Goal: Check status: Check status

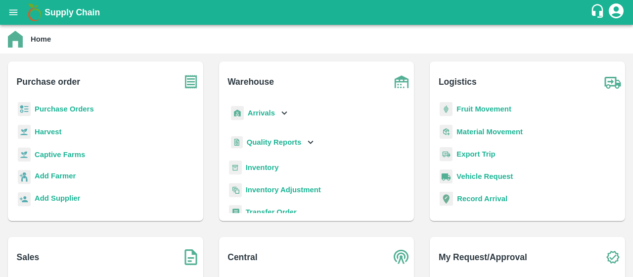
click at [80, 110] on b "Purchase Orders" at bounding box center [64, 109] width 59 height 8
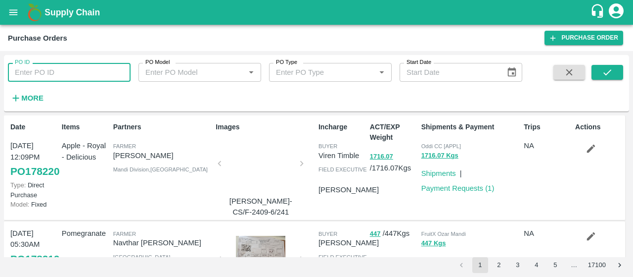
click at [95, 69] on input "PO ID" at bounding box center [69, 72] width 123 height 19
paste input "260874"
type input "260874"
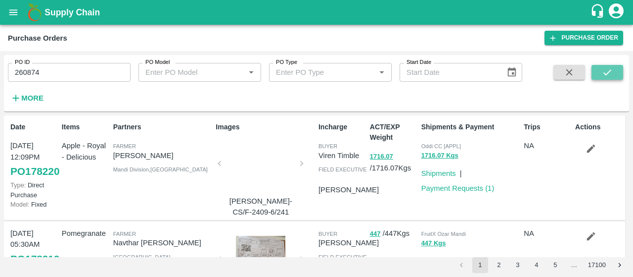
click at [616, 69] on button "submit" at bounding box center [608, 72] width 32 height 15
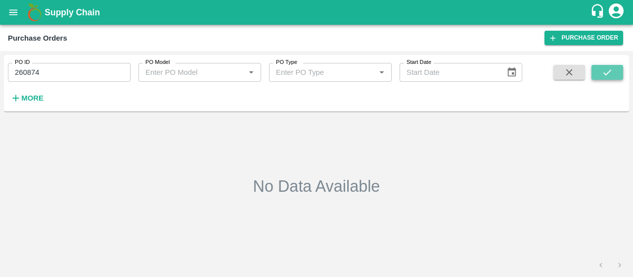
click at [613, 75] on button "submit" at bounding box center [608, 72] width 32 height 15
drag, startPoint x: 83, startPoint y: 72, endPoint x: 2, endPoint y: 51, distance: 82.9
click at [2, 51] on div "PO ID 260874 PO ID PO Model PO Model   * PO Type PO Type   * Start Date Start D…" at bounding box center [316, 164] width 633 height 226
paste input "text"
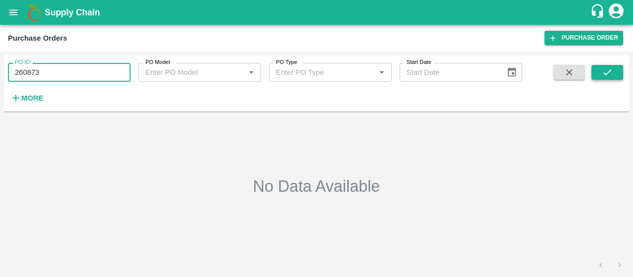
type input "260873"
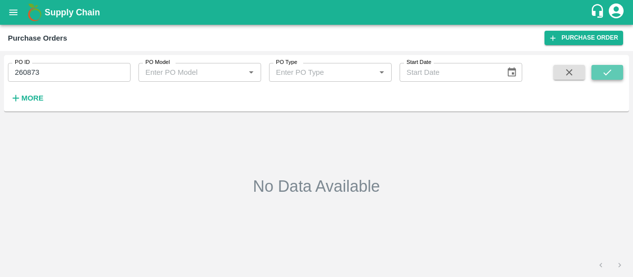
click at [604, 75] on icon "submit" at bounding box center [607, 72] width 11 height 11
